Goal: Task Accomplishment & Management: Complete application form

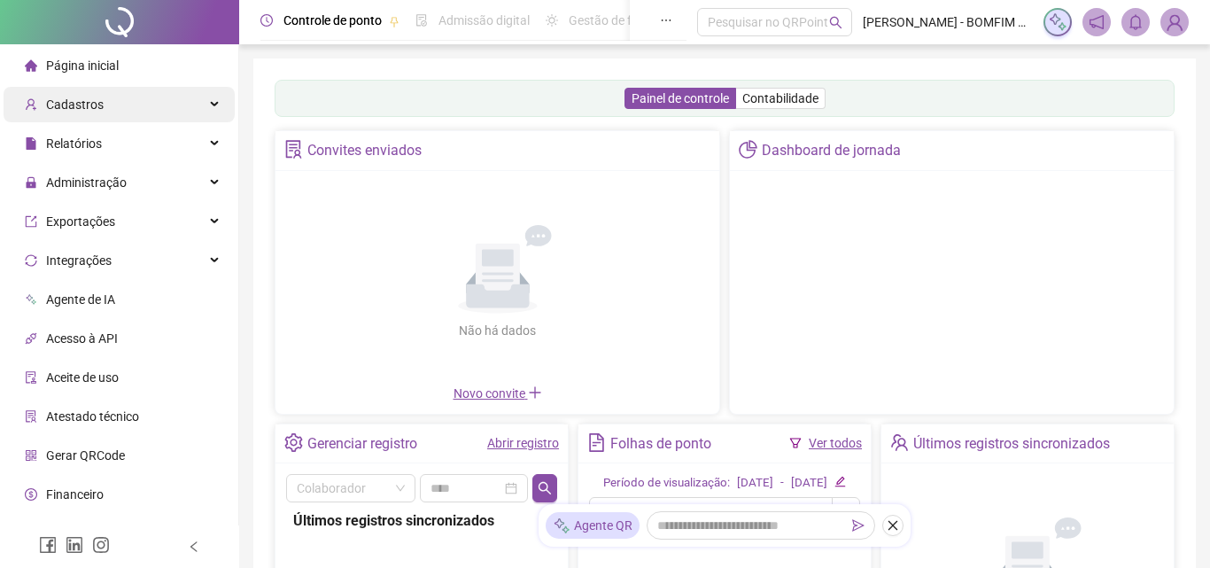
click at [136, 118] on div "Cadastros" at bounding box center [119, 104] width 231 height 35
click at [125, 96] on div "Cadastros" at bounding box center [119, 104] width 231 height 35
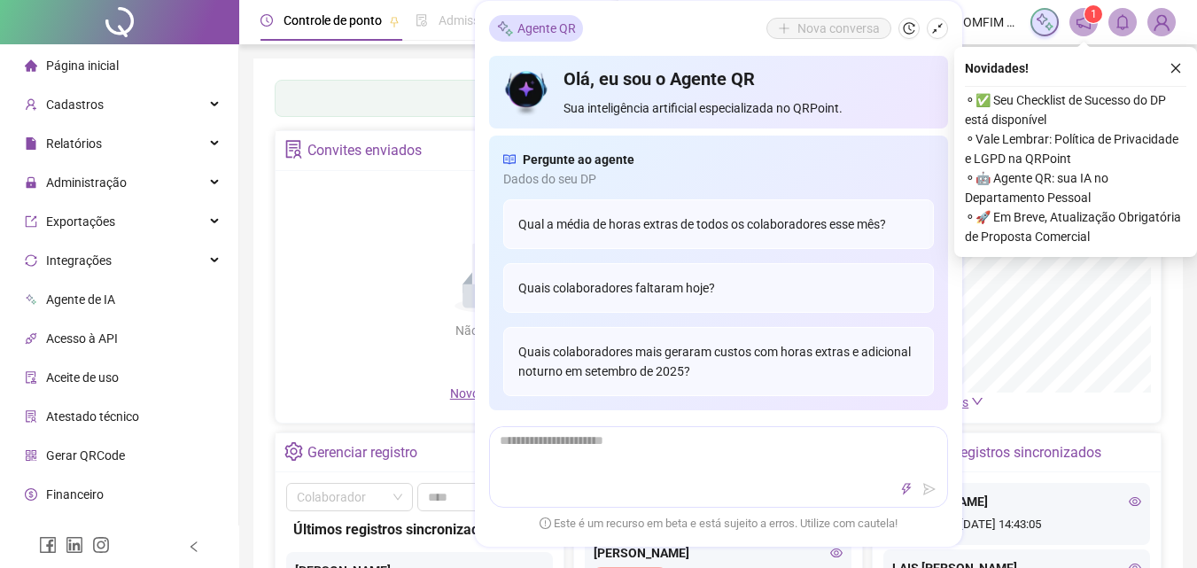
click at [1179, 54] on div "Novidades ! ⚬ ✅ Seu Checklist de Sucesso do DP está disponível ⚬ Vale Lembrar: …" at bounding box center [1075, 152] width 243 height 210
click at [1180, 66] on icon "close" at bounding box center [1175, 68] width 12 height 12
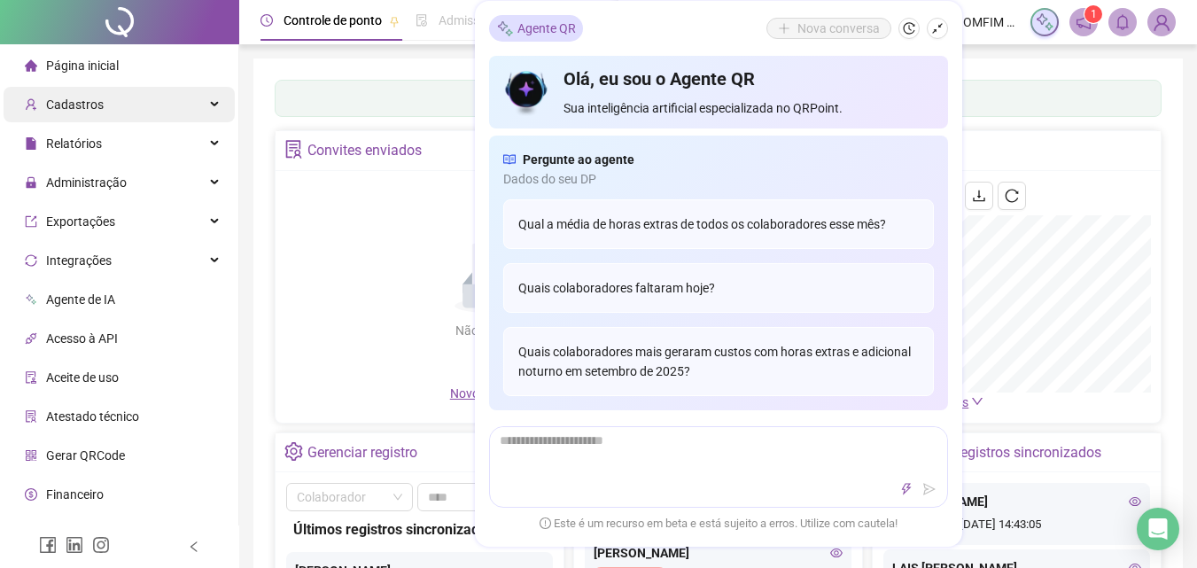
click at [97, 107] on span "Cadastros" at bounding box center [75, 104] width 58 height 14
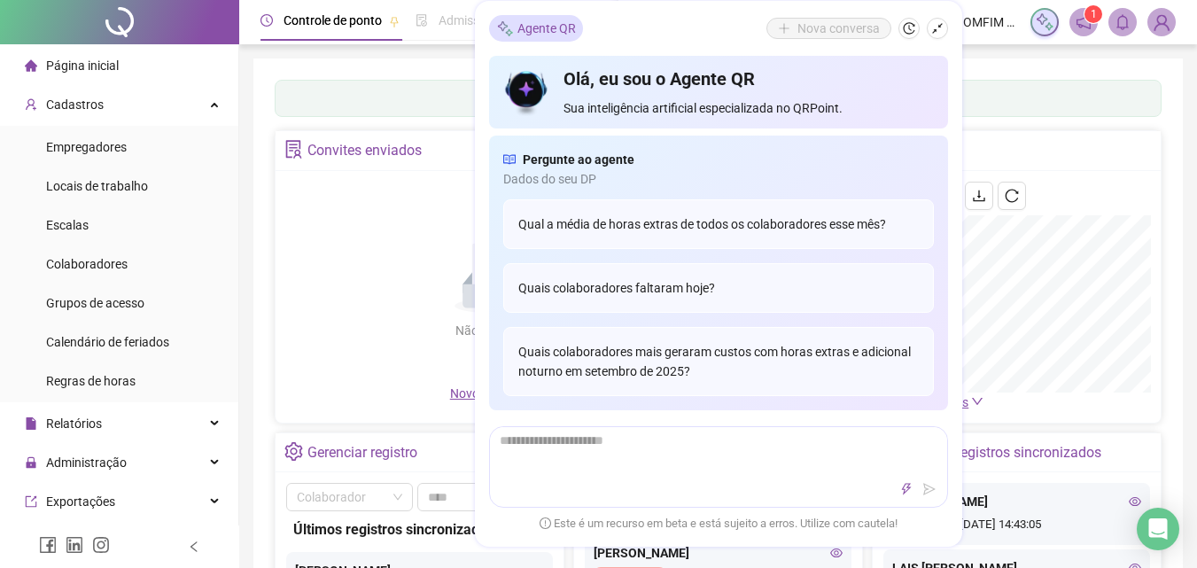
click at [998, 72] on div "Painel de controle Contabilidade Convites enviados Não há dados Não há dados No…" at bounding box center [717, 417] width 929 height 719
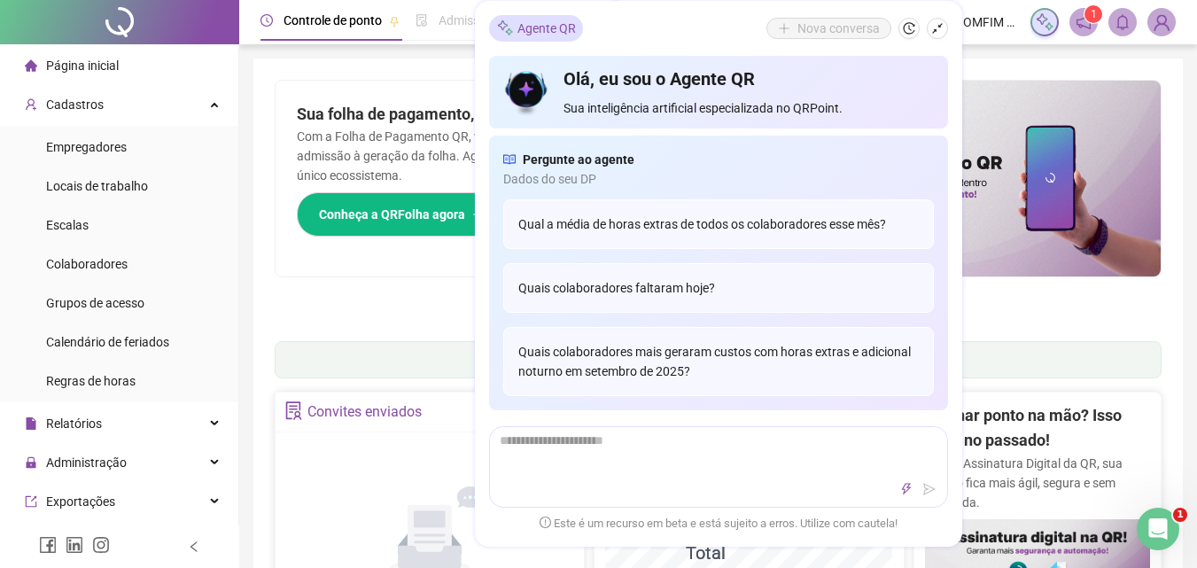
click at [320, 68] on div "Pague o QRPoint com Cartão de Crédito Sua assinatura: mais segurança, prática e…" at bounding box center [717, 567] width 929 height 1019
click at [322, 58] on div "Pague o QRPoint com Cartão de Crédito Sua assinatura: mais segurança, prática e…" at bounding box center [717, 567] width 929 height 1019
click at [935, 26] on icon "shrink" at bounding box center [937, 28] width 12 height 12
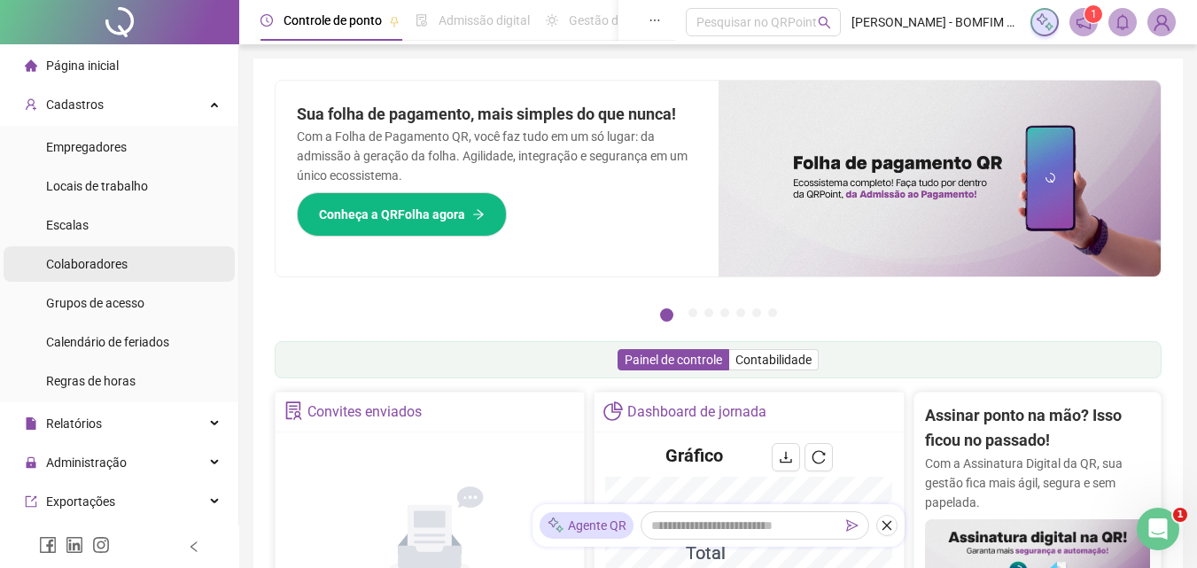
click at [100, 258] on span "Colaboradores" at bounding box center [86, 264] width 81 height 14
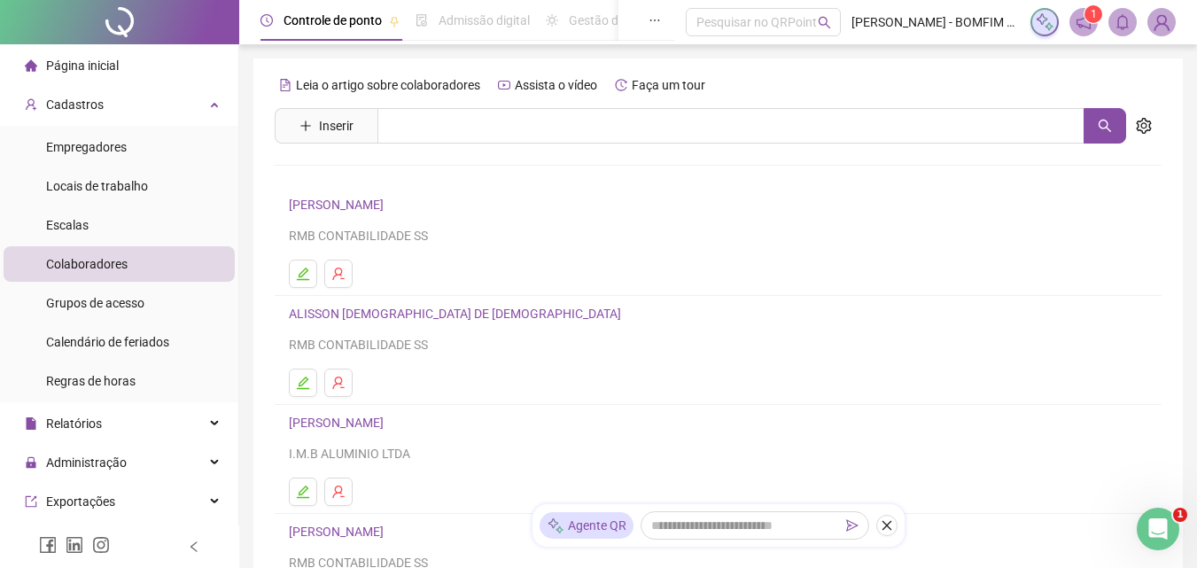
click at [318, 107] on div "Leia o artigo sobre colaboradores Assista o vídeo Faça um tour Inserir Nenhum r…" at bounding box center [718, 415] width 887 height 688
click at [321, 128] on span "Inserir" at bounding box center [336, 125] width 35 height 19
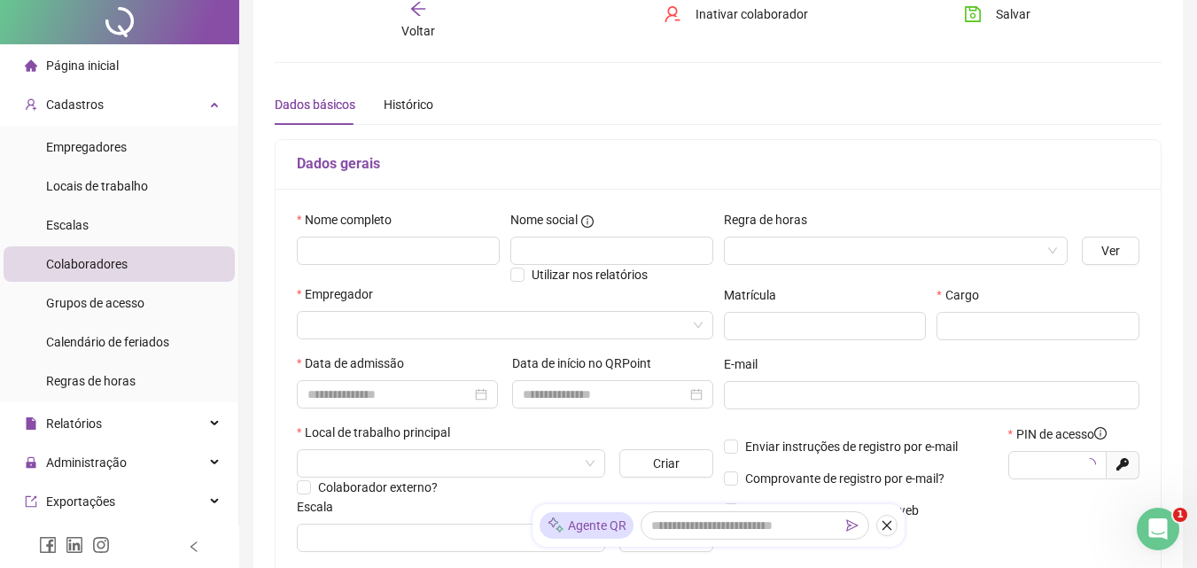
type input "*****"
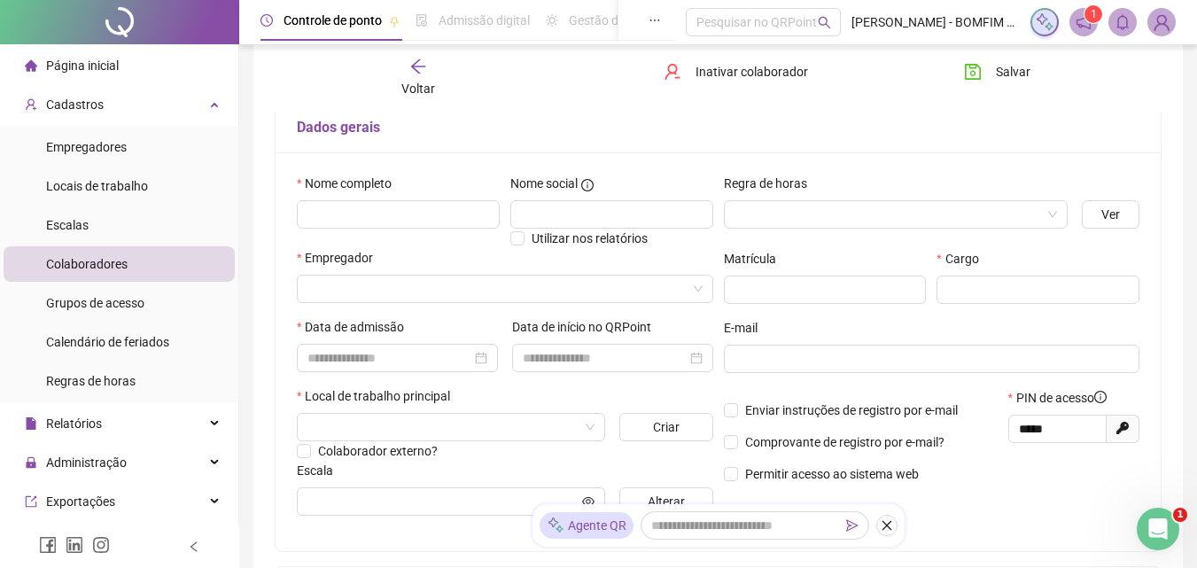
scroll to position [150, 0]
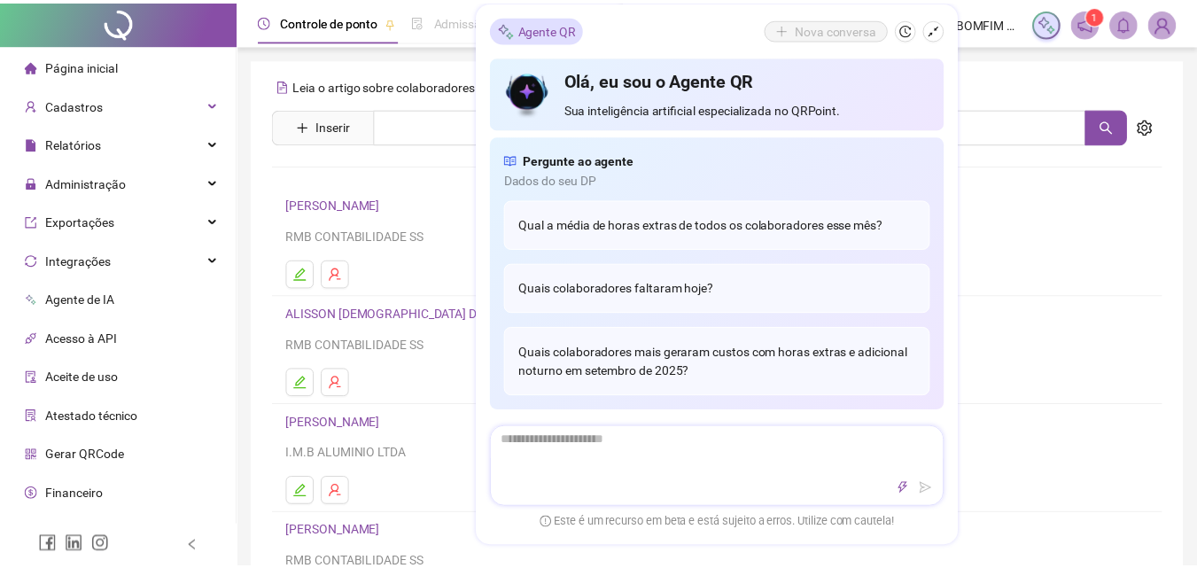
scroll to position [150, 0]
